Goal: Transaction & Acquisition: Purchase product/service

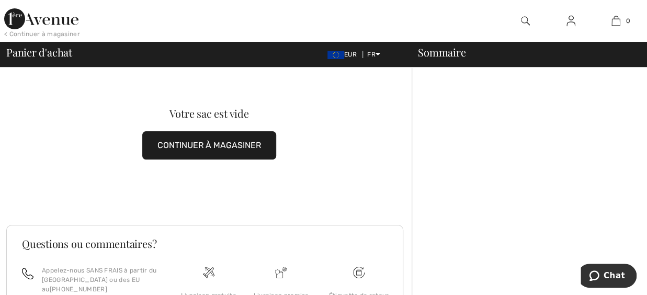
click at [573, 24] on img at bounding box center [571, 21] width 9 height 13
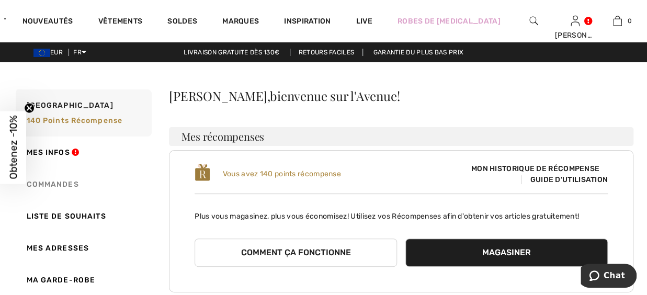
click at [68, 187] on link "Commandes" at bounding box center [83, 185] width 138 height 32
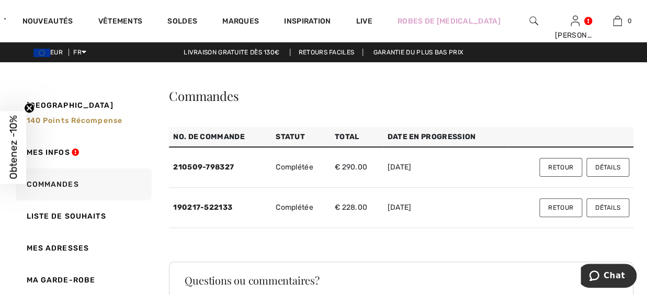
click at [400, 171] on td "2021-05-09" at bounding box center [445, 167] width 124 height 41
click at [604, 170] on button "Détails" at bounding box center [608, 167] width 43 height 19
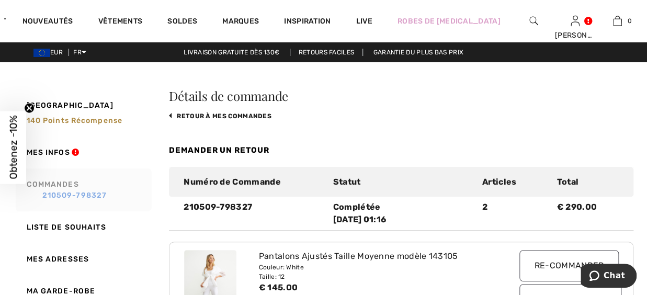
click at [63, 193] on link "210509-798327" at bounding box center [88, 195] width 122 height 11
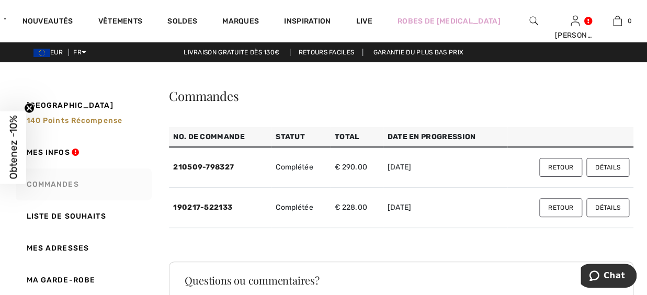
click at [357, 208] on td "€ 228.00" at bounding box center [357, 208] width 53 height 40
click at [619, 213] on button "Détails" at bounding box center [608, 207] width 43 height 19
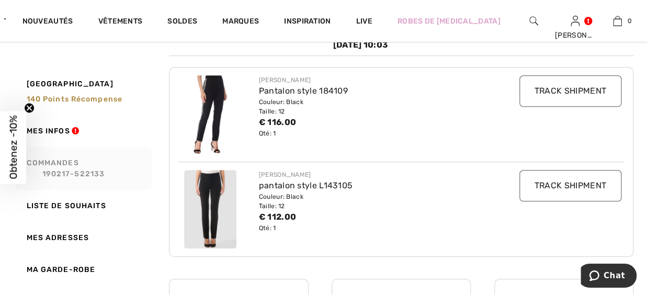
scroll to position [155, 0]
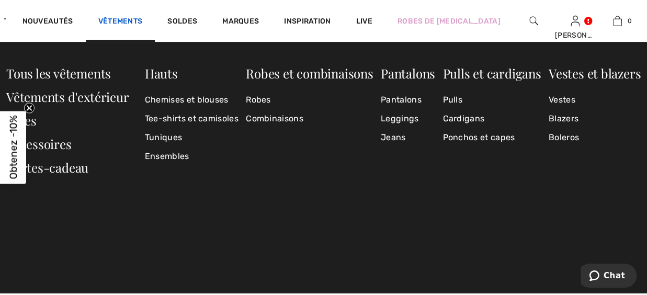
click at [143, 26] on link "Vêtements" at bounding box center [120, 22] width 44 height 11
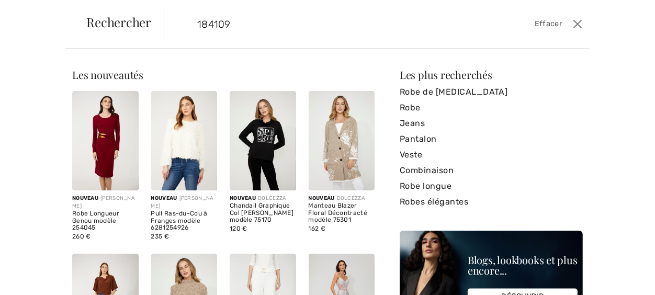
type input "184109"
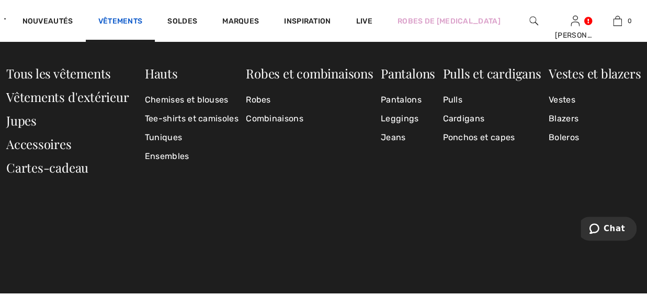
click at [143, 20] on link "Vêtements" at bounding box center [120, 22] width 44 height 11
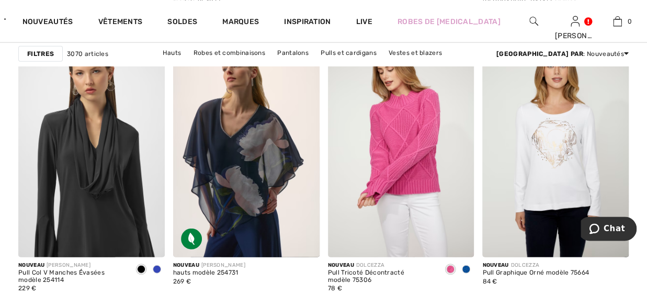
scroll to position [1015, 0]
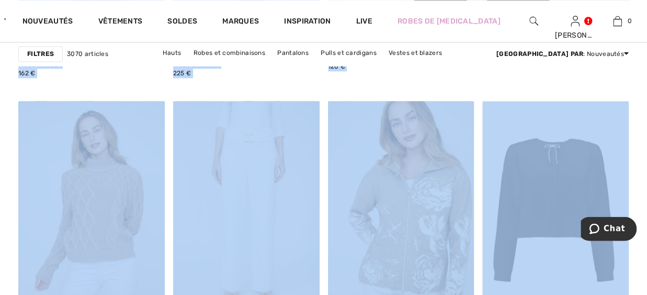
scroll to position [30, 0]
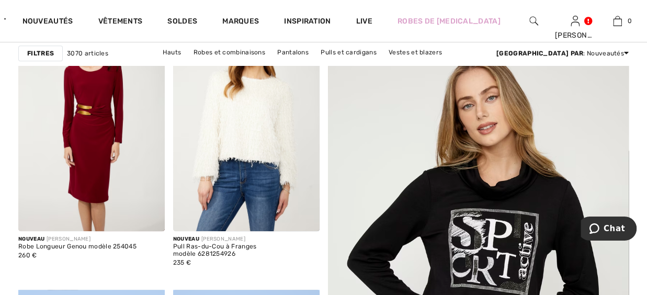
drag, startPoint x: 641, startPoint y: 62, endPoint x: 635, endPoint y: -53, distance: 114.8
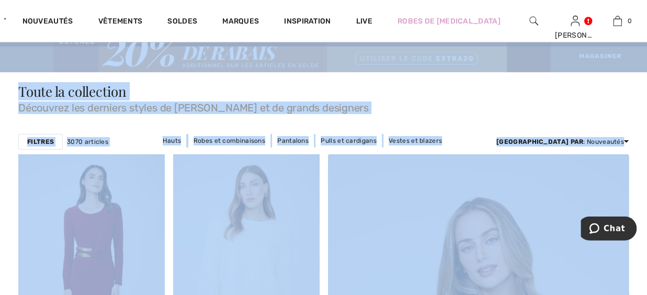
click at [287, 90] on div "Toute la collection Découvrez les derniers styles de Joseph Ribkoff et de grand…" at bounding box center [323, 99] width 611 height 28
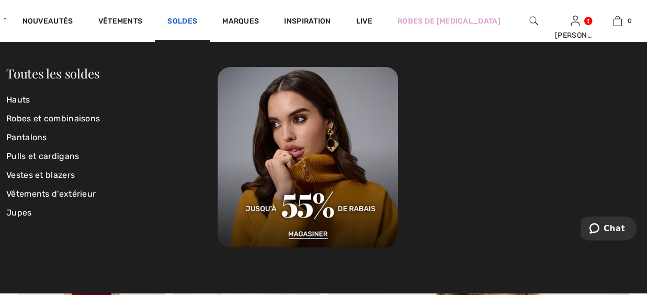
click at [197, 24] on link "Soldes" at bounding box center [182, 22] width 30 height 11
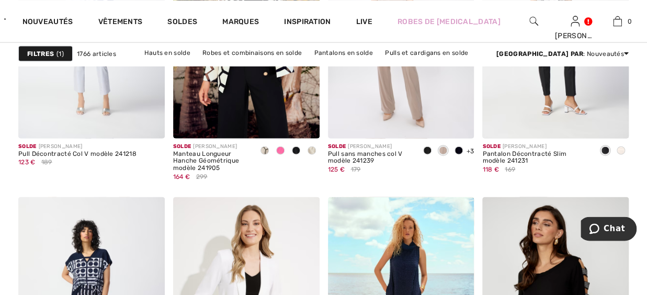
scroll to position [4098, 0]
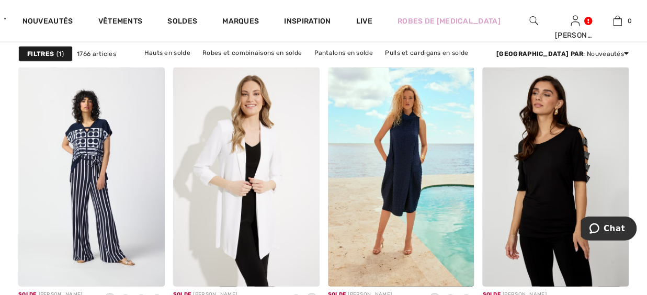
click at [521, 21] on div at bounding box center [533, 21] width 41 height 42
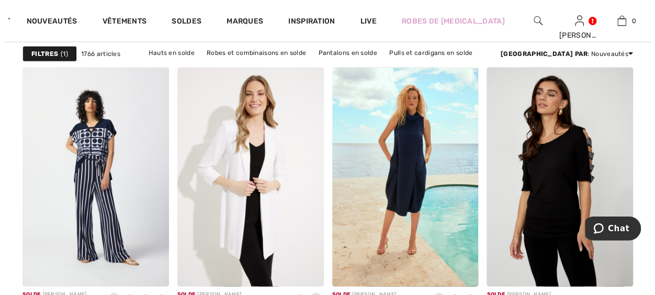
scroll to position [4142, 0]
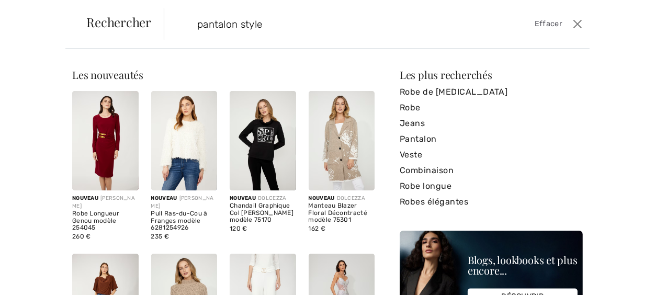
type input "pantalon style"
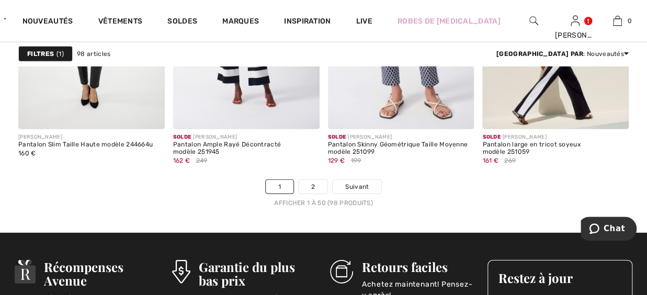
scroll to position [4291, 0]
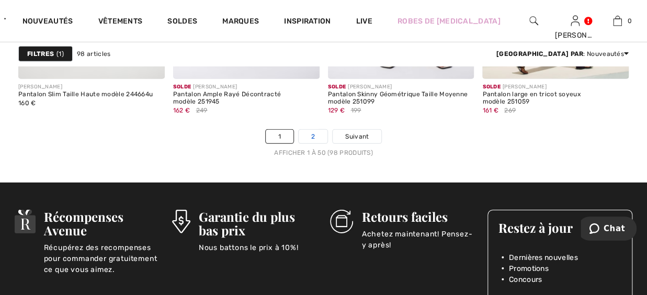
click at [316, 135] on link "2" at bounding box center [313, 137] width 29 height 14
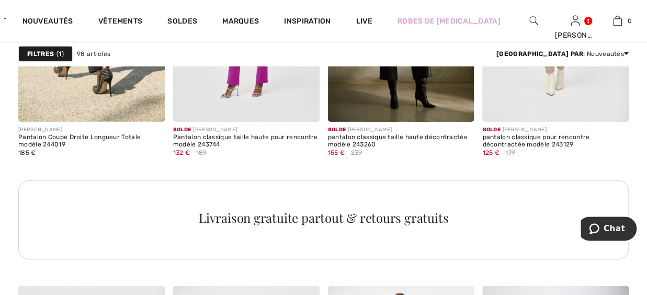
scroll to position [1035, 0]
